Goal: Task Accomplishment & Management: Manage account settings

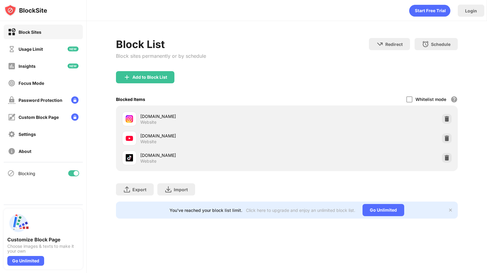
click at [457, 130] on div "[DOMAIN_NAME] Website [DOMAIN_NAME] Website [DOMAIN_NAME] Website" at bounding box center [287, 139] width 342 height 66
click at [449, 117] on img at bounding box center [447, 119] width 6 height 6
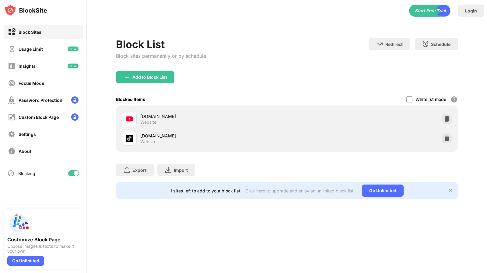
click at [444, 143] on div "[DOMAIN_NAME] Website" at bounding box center [287, 138] width 335 height 19
click at [447, 139] on img at bounding box center [447, 138] width 6 height 6
